Goal: Navigation & Orientation: Understand site structure

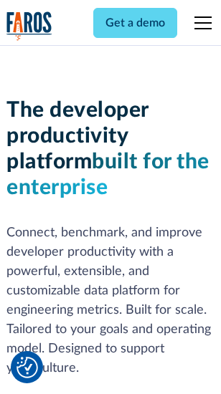
scroll to position [216, 0]
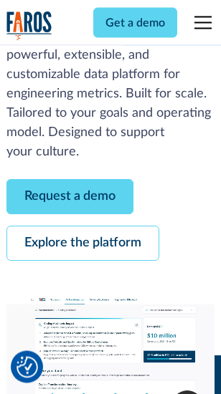
click at [70, 198] on link "Request a demo" at bounding box center [69, 197] width 127 height 35
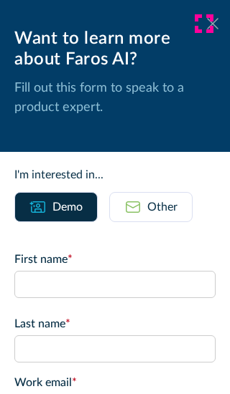
click at [207, 24] on icon at bounding box center [212, 23] width 11 height 11
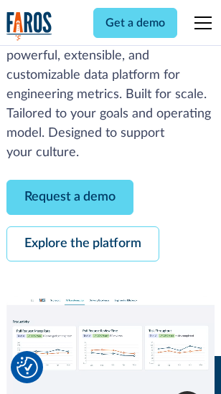
scroll to position [263, 0]
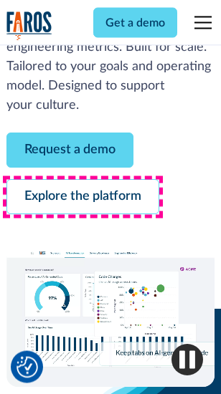
click at [82, 198] on link "Explore the platform" at bounding box center [82, 197] width 153 height 35
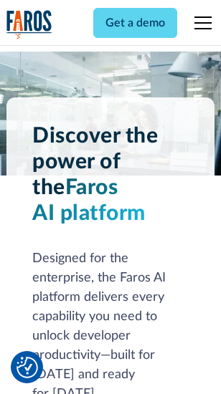
scroll to position [10932, 0]
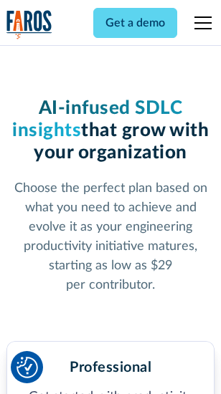
scroll to position [2279, 0]
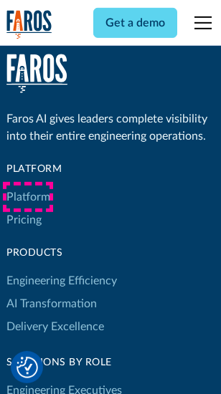
click at [28, 197] on link "Platform" at bounding box center [28, 197] width 44 height 23
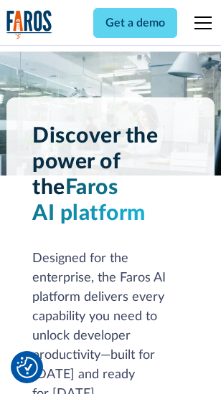
scroll to position [11393, 0]
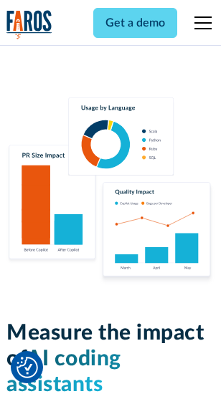
scroll to position [8961, 0]
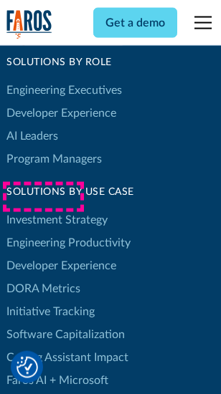
click at [43, 278] on link "DORA Metrics" at bounding box center [43, 289] width 74 height 23
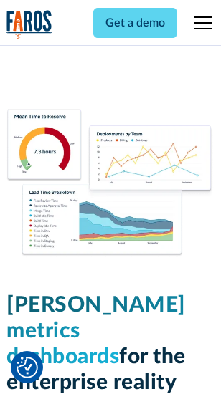
scroll to position [6356, 0]
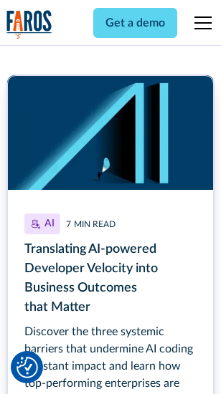
scroll to position [6430, 0]
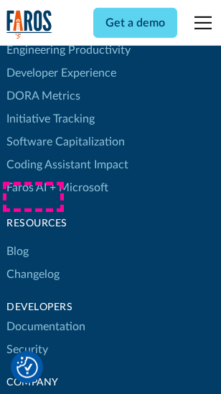
click at [33, 263] on link "Changelog" at bounding box center [32, 274] width 53 height 23
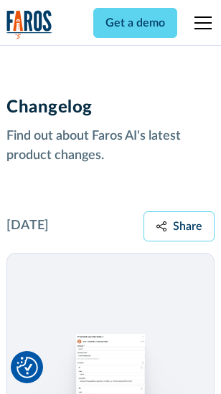
scroll to position [17595, 0]
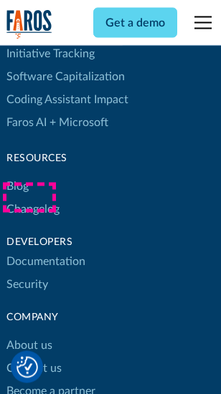
click at [29, 335] on link "About us" at bounding box center [29, 346] width 46 height 23
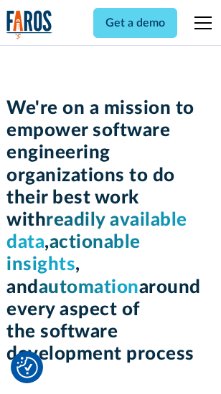
scroll to position [4966, 0]
